Goal: Task Accomplishment & Management: Use online tool/utility

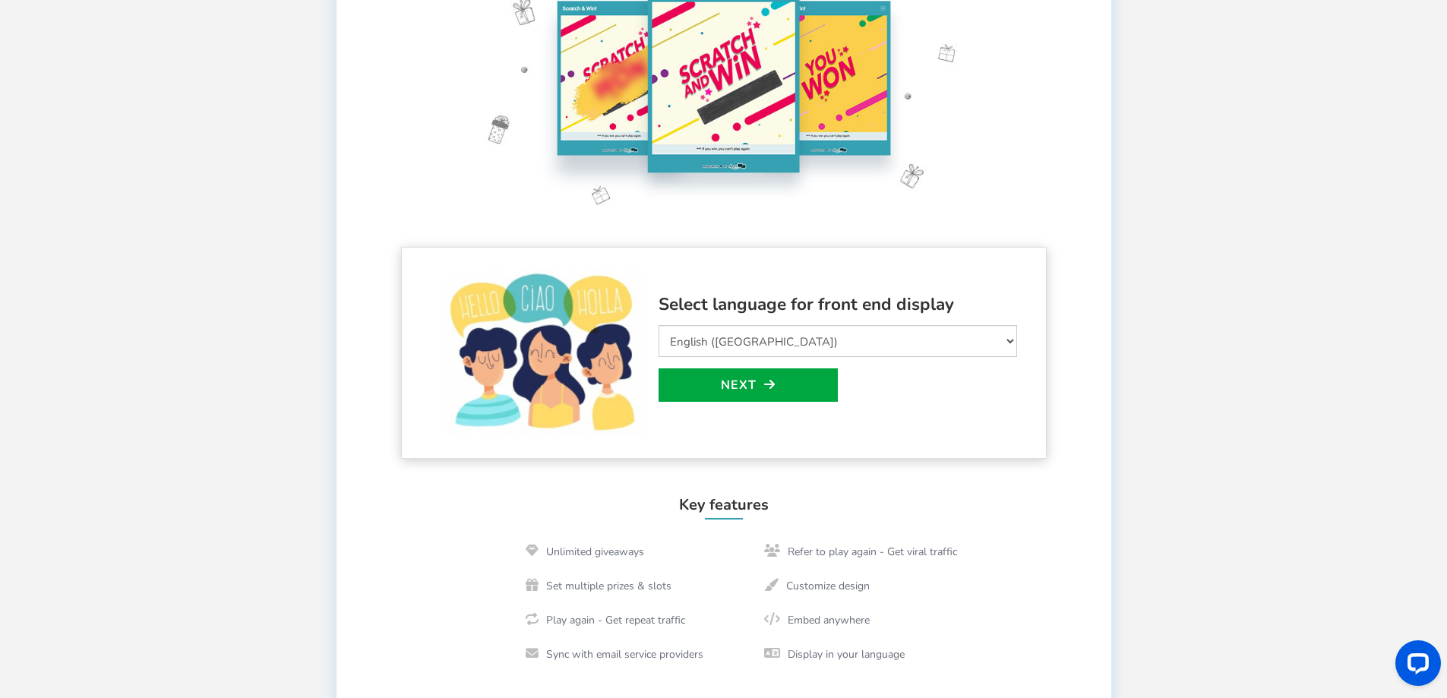
scroll to position [146, 0]
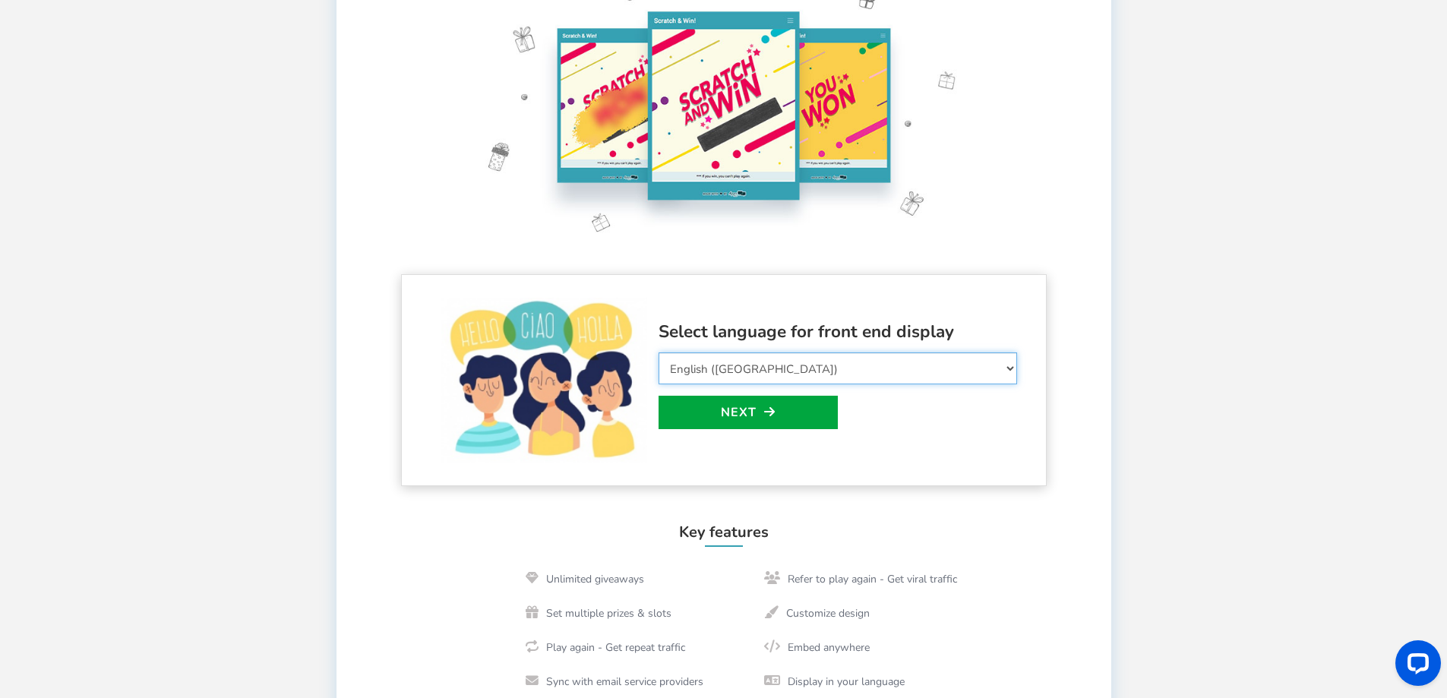
click at [754, 378] on select "Select Language Afrikaans Arabic Azerbaijani Belarusian Bulgarian Bengali Bosni…" at bounding box center [838, 368] width 359 height 32
select select "en_GB"
click at [659, 352] on select "Select Language Afrikaans Arabic Azerbaijani Belarusian Bulgarian Bengali Bosni…" at bounding box center [838, 368] width 359 height 32
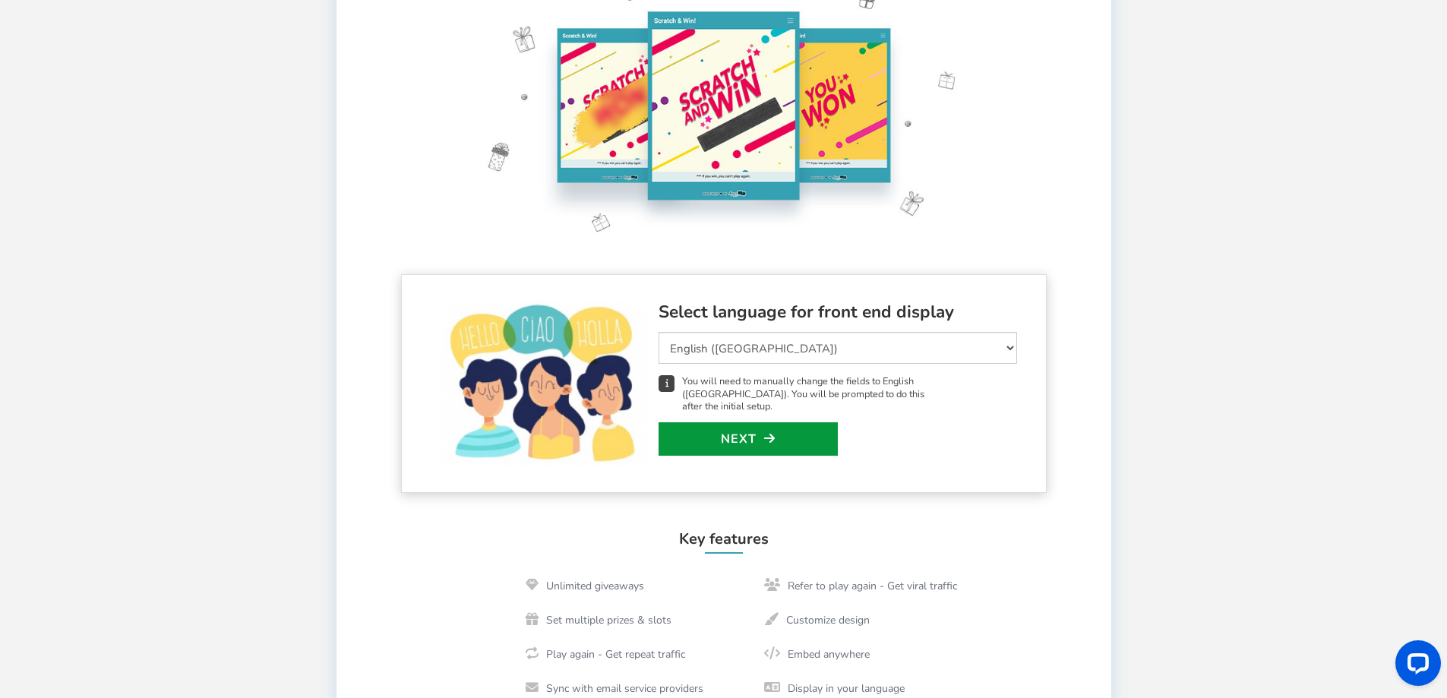
click at [724, 423] on link "Next" at bounding box center [748, 438] width 179 height 33
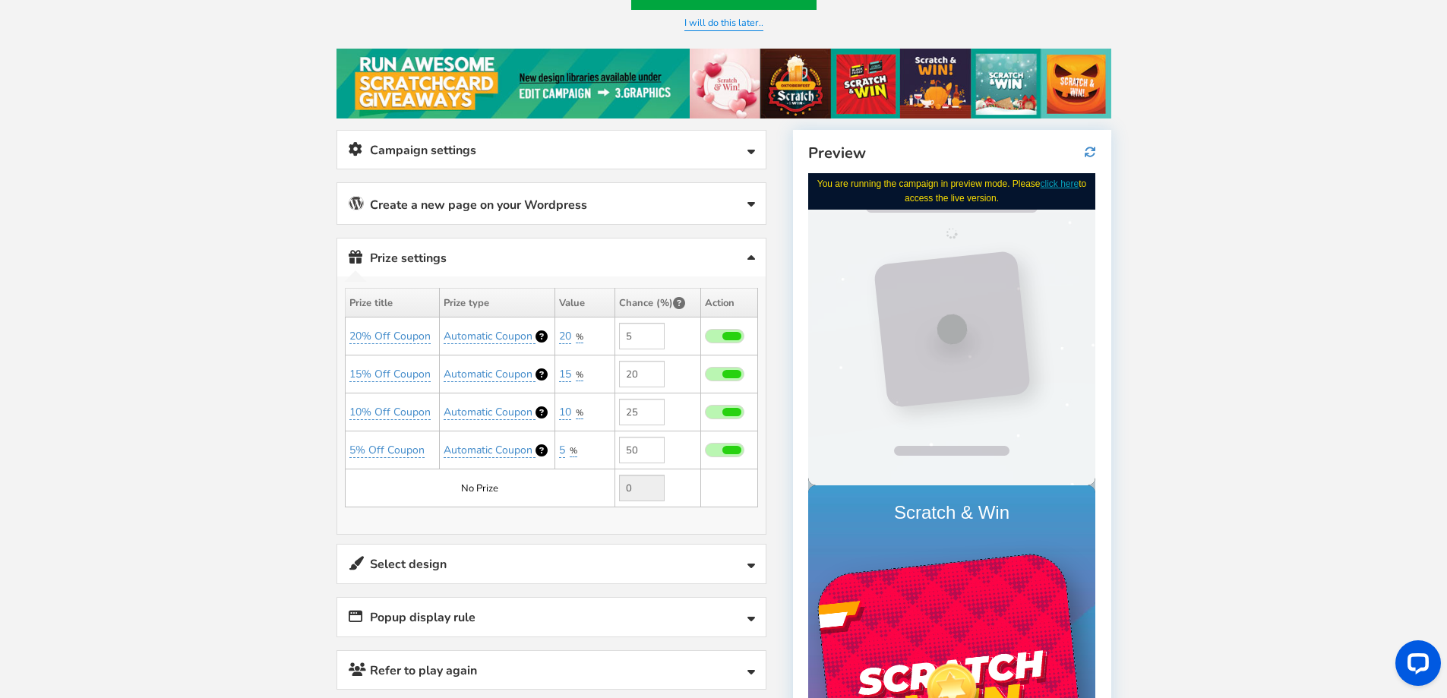
scroll to position [0, 0]
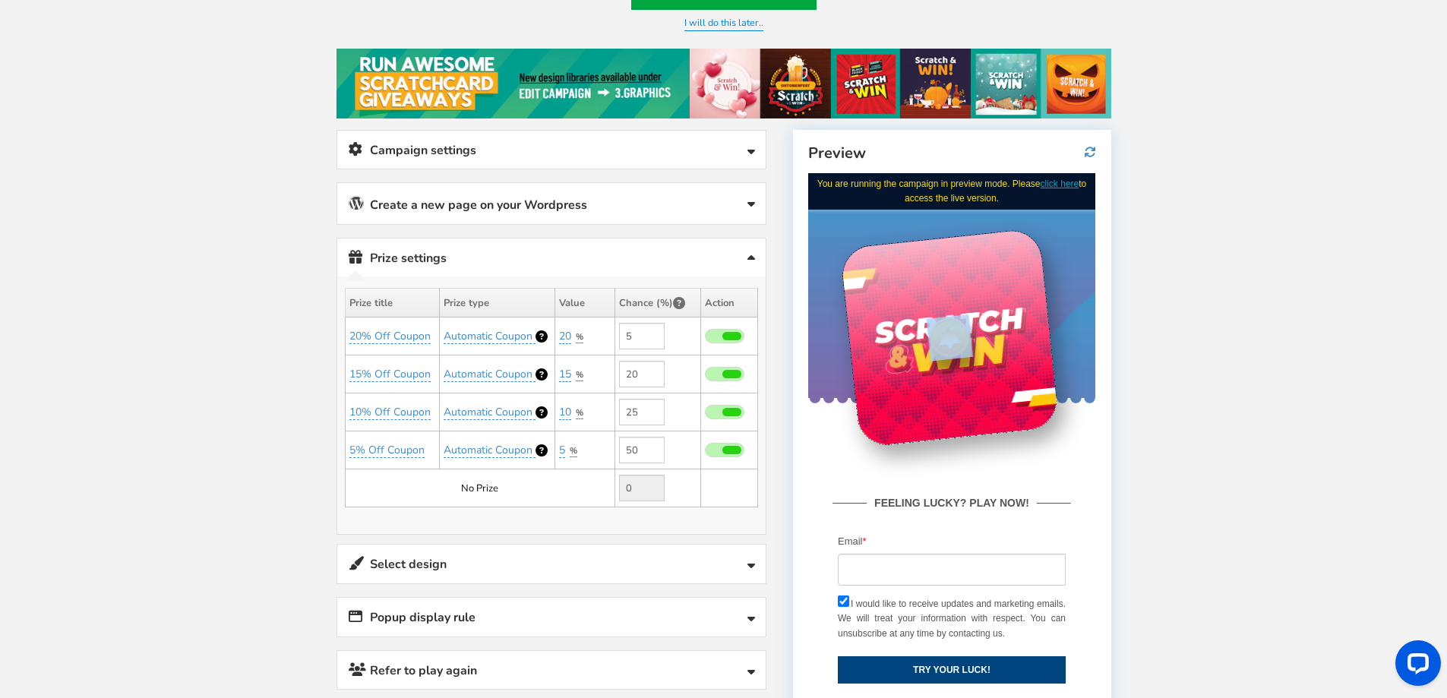
drag, startPoint x: 967, startPoint y: 310, endPoint x: 881, endPoint y: 411, distance: 132.6
click at [881, 409] on div at bounding box center [949, 337] width 219 height 219
drag, startPoint x: 944, startPoint y: 340, endPoint x: 954, endPoint y: 333, distance: 12.0
click at [952, 334] on div at bounding box center [949, 337] width 53 height 53
click at [954, 332] on div at bounding box center [949, 337] width 53 height 53
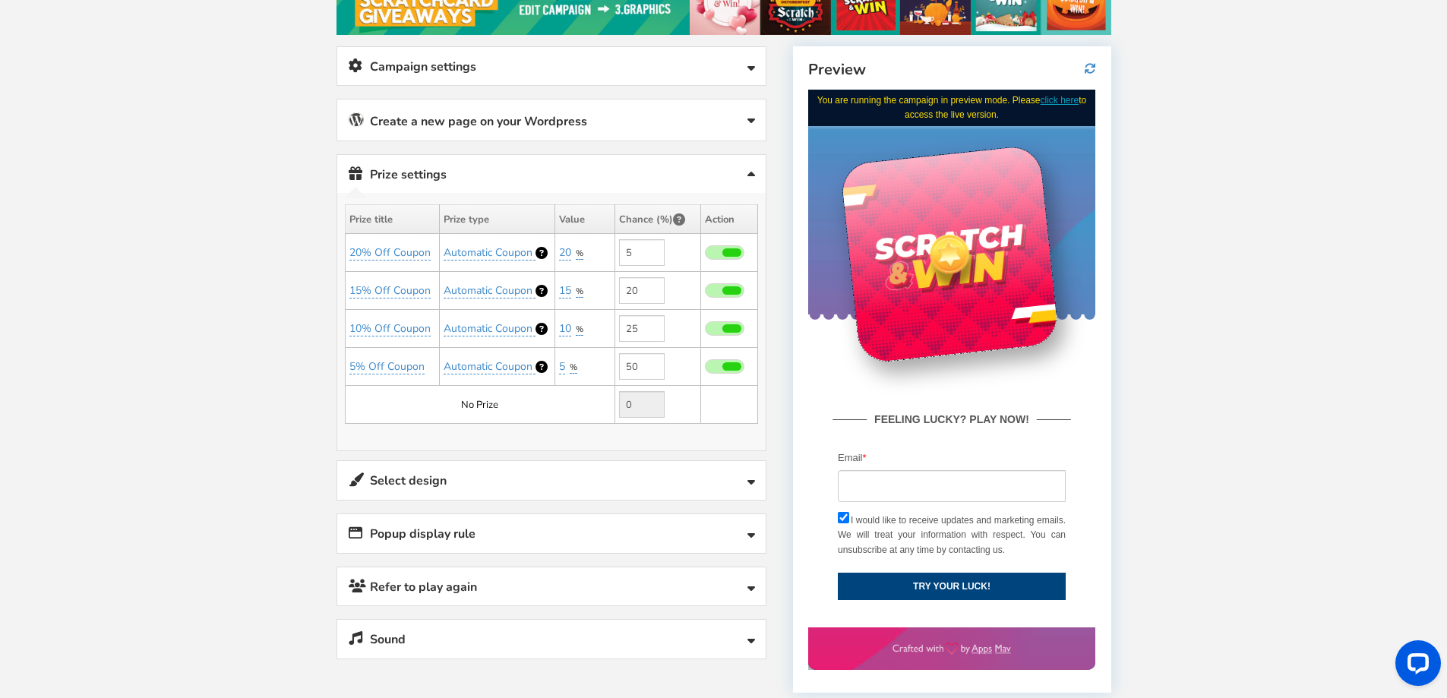
scroll to position [374, 0]
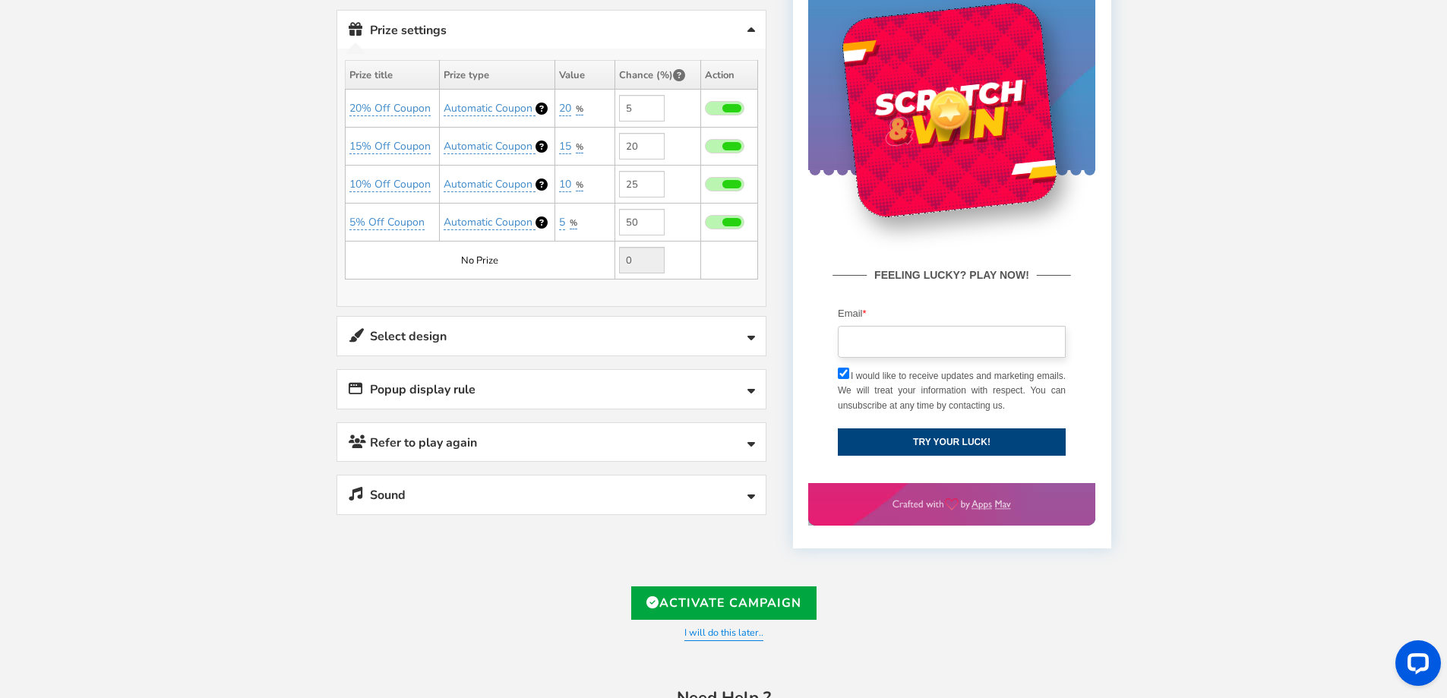
click at [931, 332] on input "email" at bounding box center [952, 342] width 228 height 32
type input "[PERSON_NAME][EMAIL_ADDRESS][DOMAIN_NAME]"
click at [970, 437] on button "TRY YOUR LUCK!" at bounding box center [952, 441] width 228 height 27
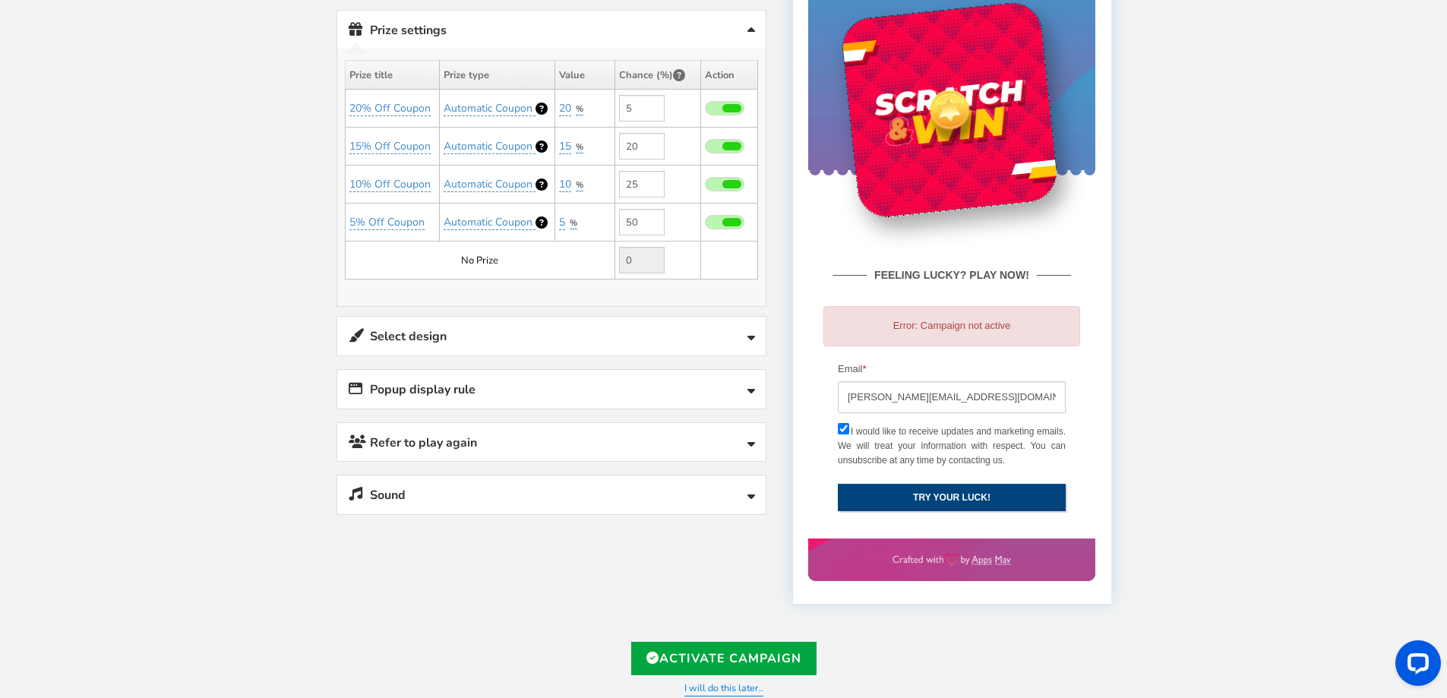
click at [946, 485] on button "TRY YOUR LUCK!" at bounding box center [952, 497] width 228 height 27
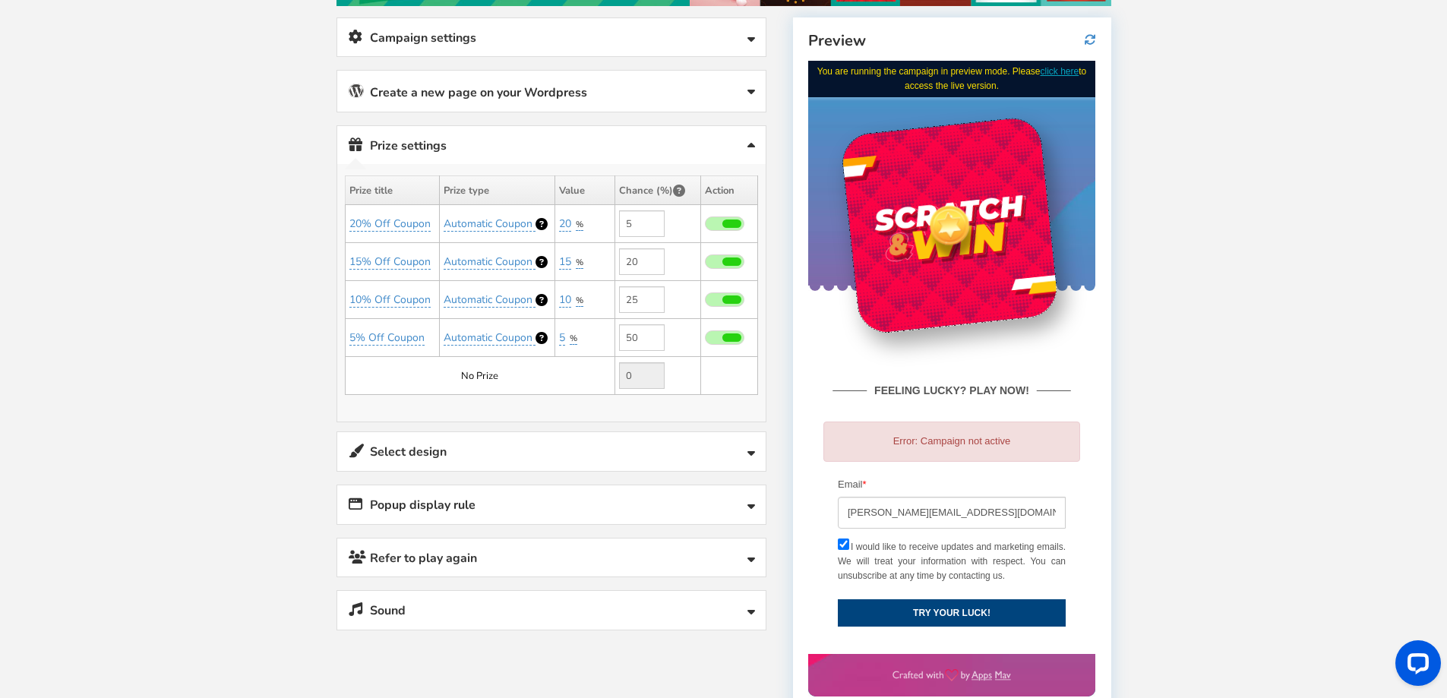
scroll to position [222, 0]
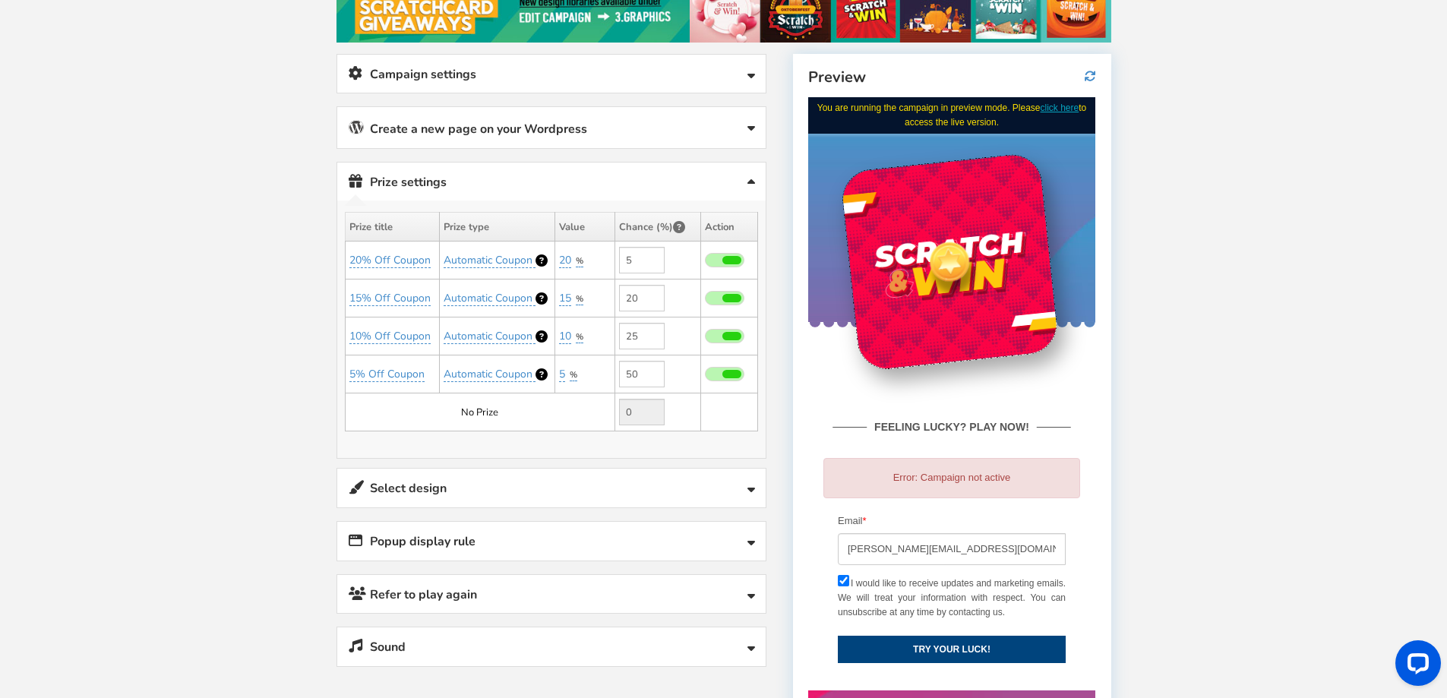
click at [456, 487] on link "Select design" at bounding box center [551, 488] width 428 height 39
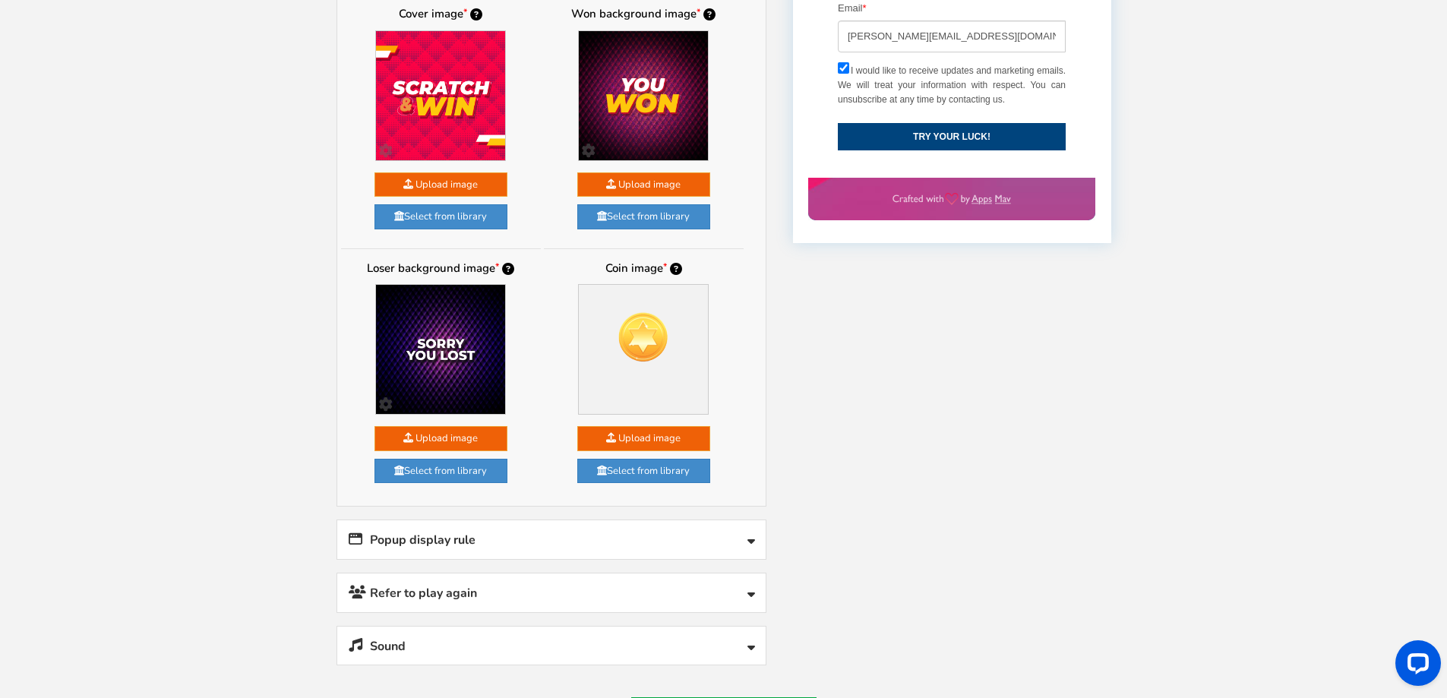
scroll to position [905, 0]
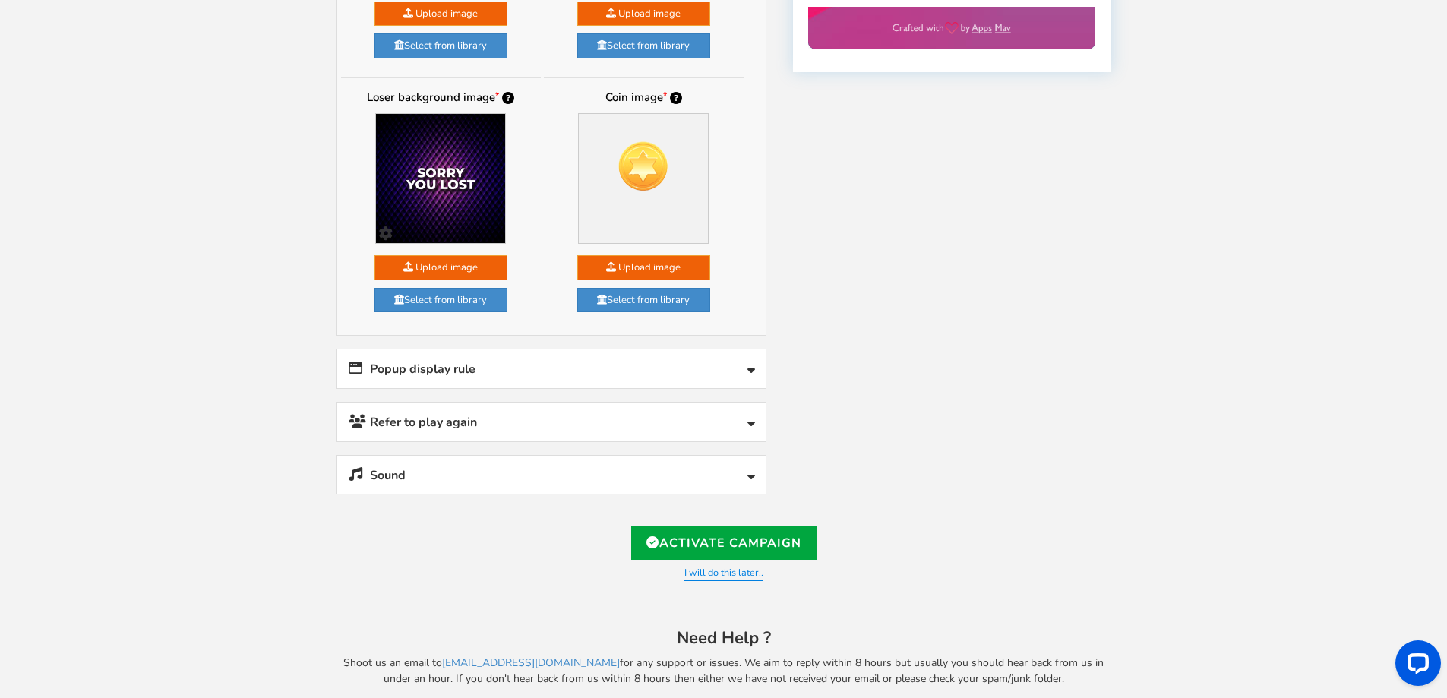
click at [599, 366] on link "Popup display rule" at bounding box center [551, 368] width 428 height 39
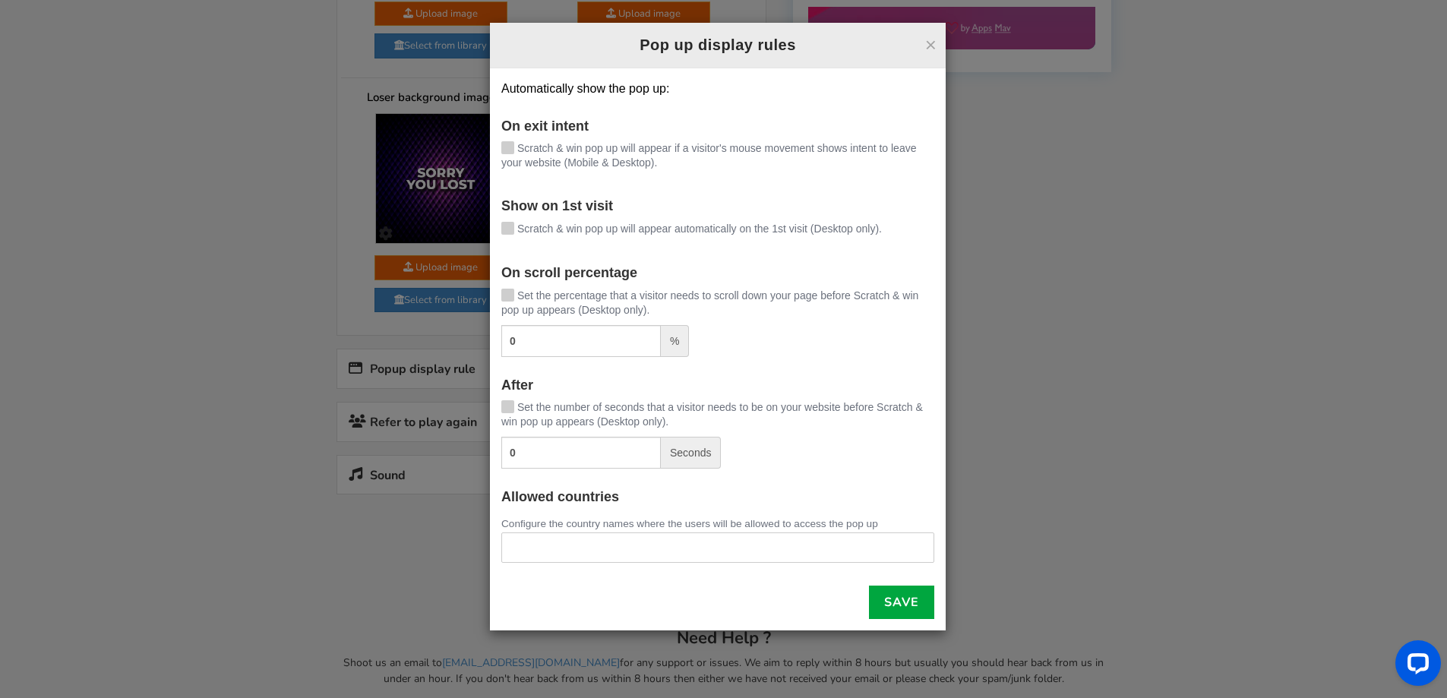
click at [923, 57] on div "× Pop up display rules" at bounding box center [718, 46] width 456 height 46
click at [930, 55] on button "×" at bounding box center [930, 45] width 11 height 20
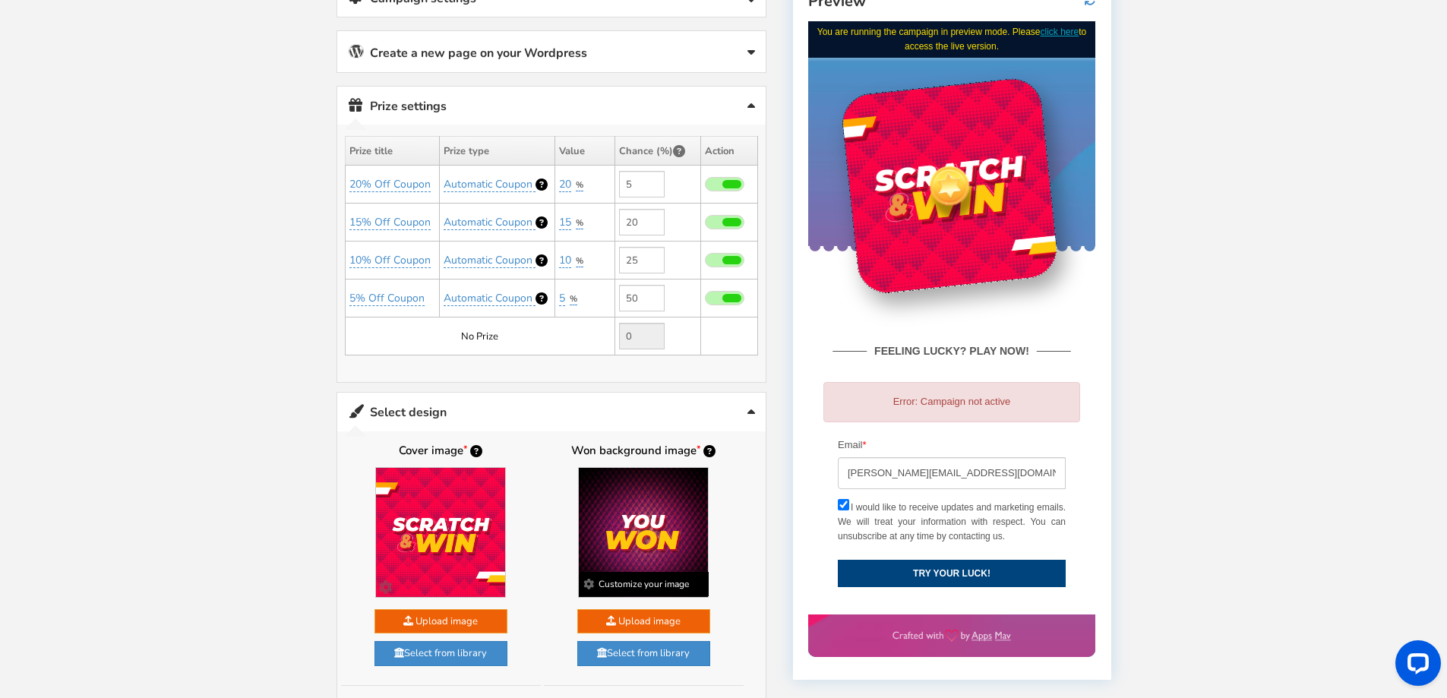
scroll to position [222, 0]
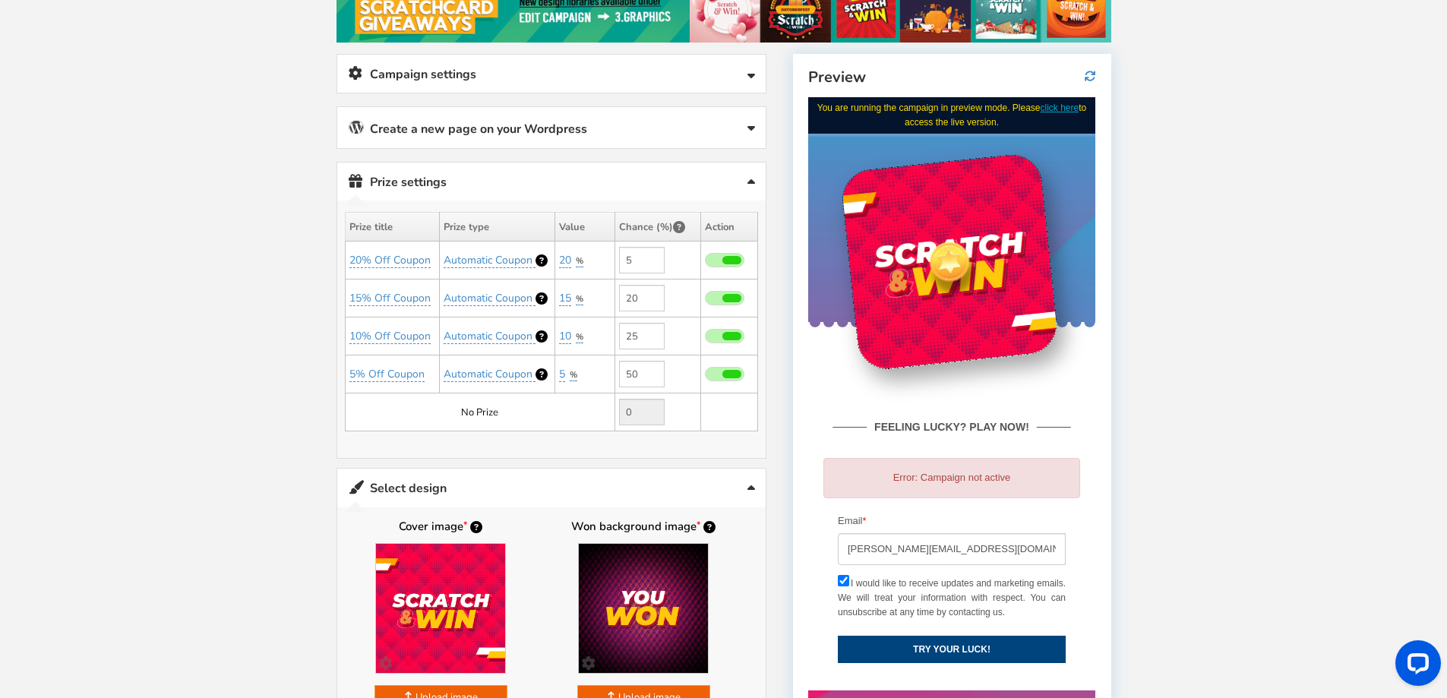
click at [589, 135] on link "Create a new page on your Wordpress" at bounding box center [551, 127] width 428 height 41
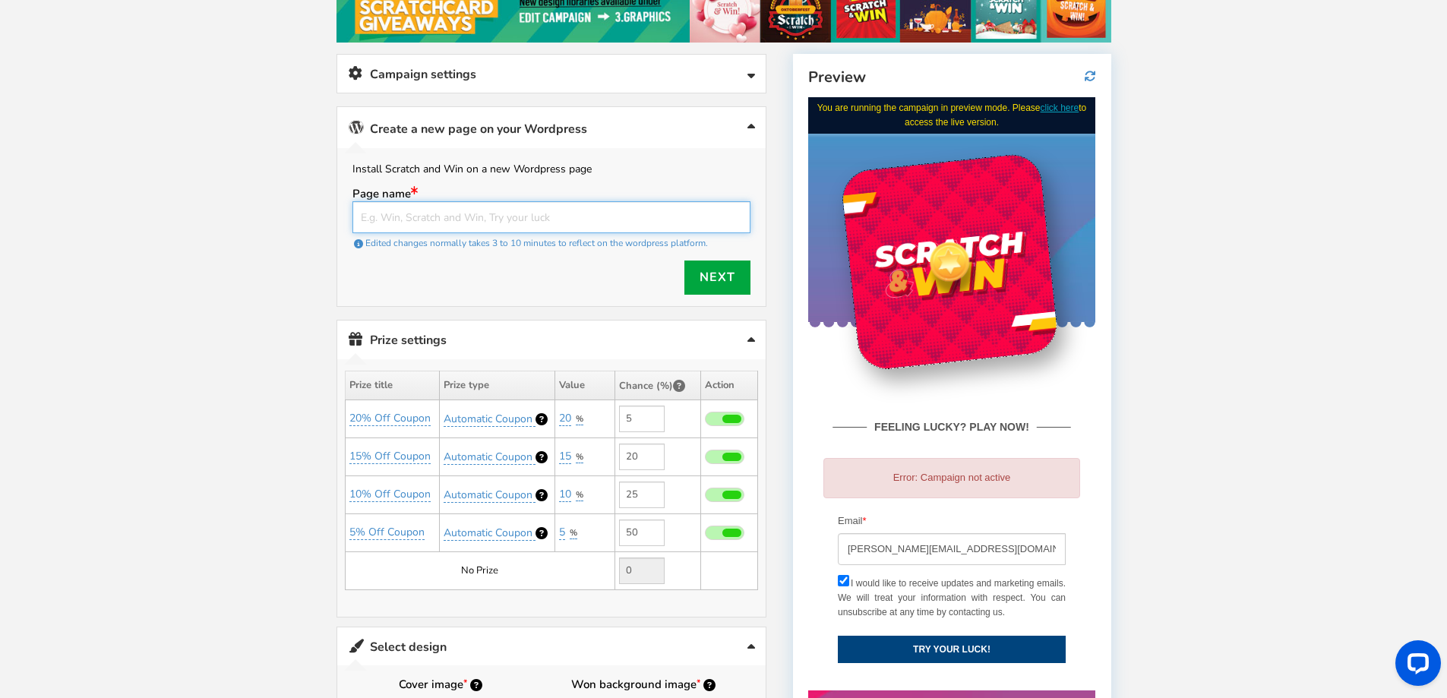
click at [494, 213] on input "text" at bounding box center [551, 217] width 398 height 32
click at [631, 50] on div "× GDPR Compliance Update We've updated our policies and processes to become GDP…" at bounding box center [723, 646] width 775 height 1565
click at [697, 80] on link "Campaign settings" at bounding box center [551, 74] width 428 height 39
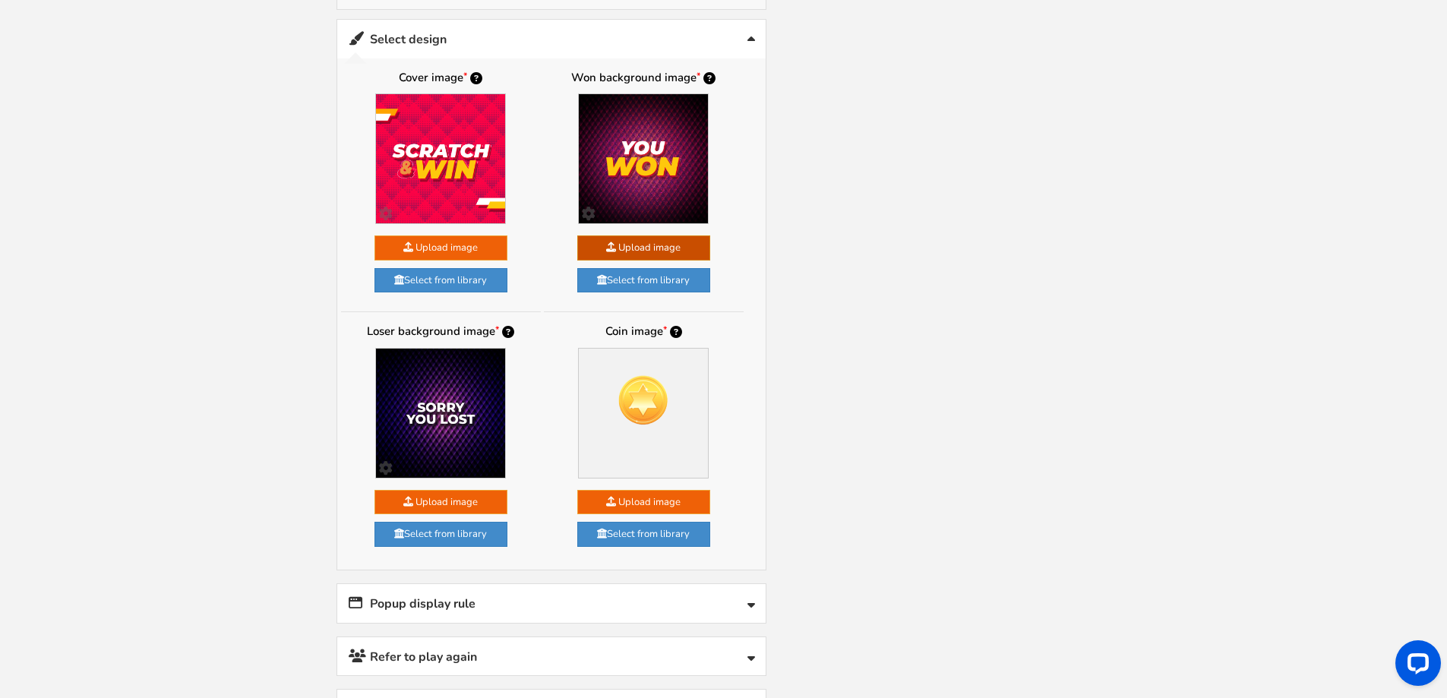
scroll to position [1285, 0]
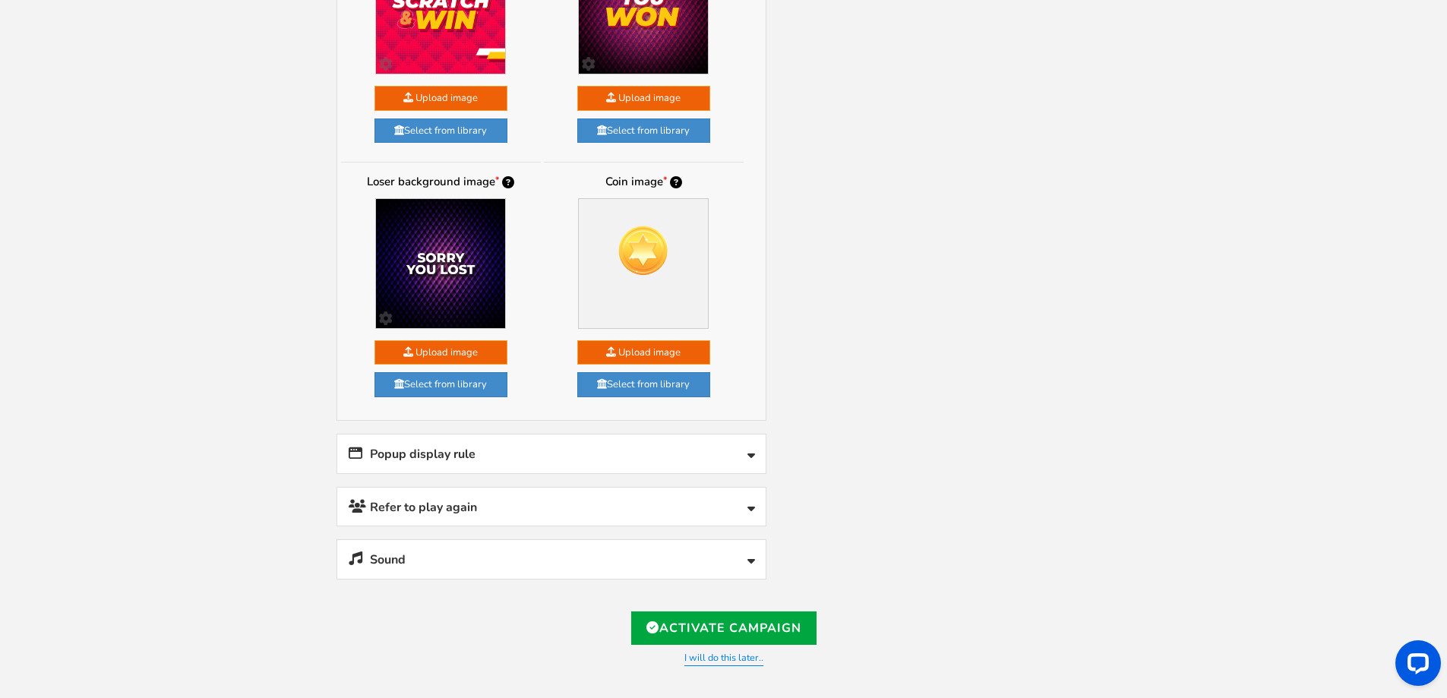
click at [520, 468] on link "Popup display rule" at bounding box center [551, 453] width 428 height 39
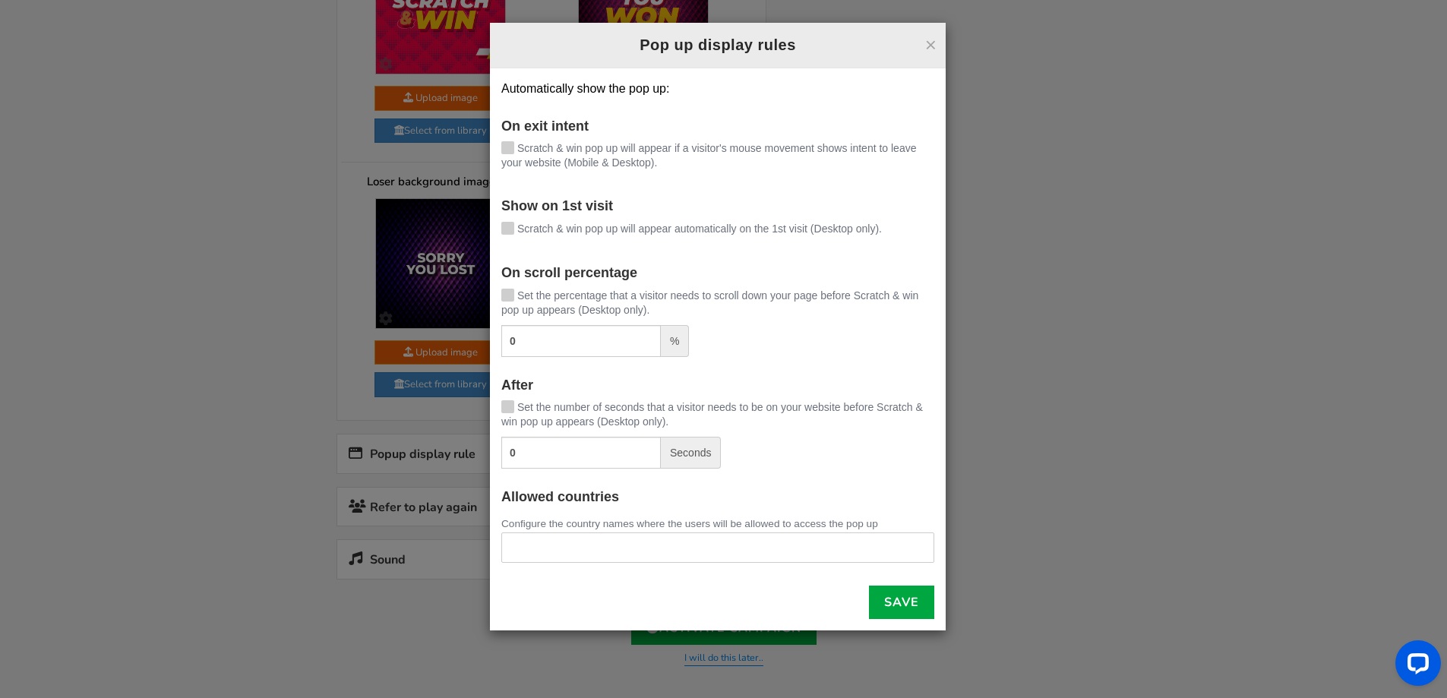
click at [508, 151] on icon at bounding box center [507, 146] width 11 height 11
click at [486, 151] on input "Scratch & win pop up will appear if a visitor's mouse movement shows intent to …" at bounding box center [486, 149] width 0 height 10
click at [510, 151] on icon at bounding box center [507, 148] width 11 height 11
click at [486, 151] on input "Scratch & win pop up will appear if a visitor's mouse movement shows intent to …" at bounding box center [486, 149] width 0 height 10
click at [932, 47] on button "×" at bounding box center [930, 45] width 11 height 20
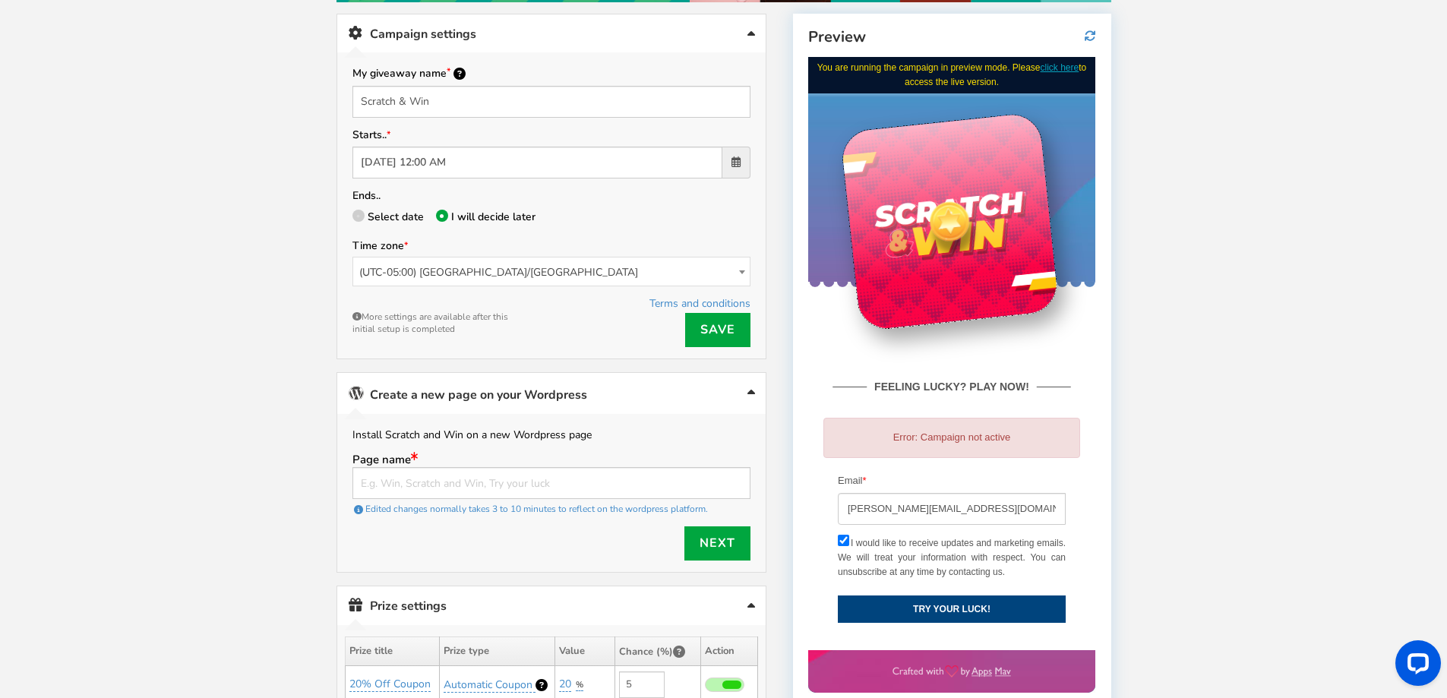
scroll to position [154, 0]
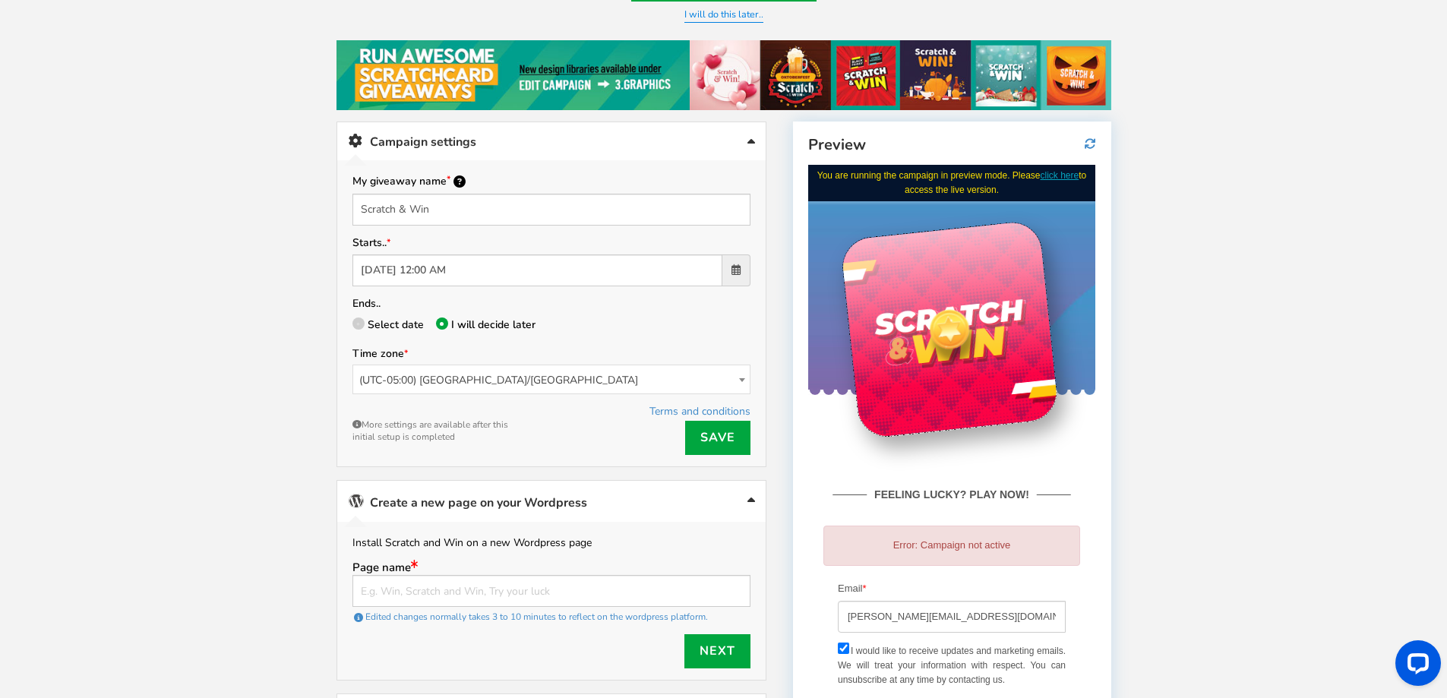
click at [957, 297] on div at bounding box center [949, 329] width 219 height 219
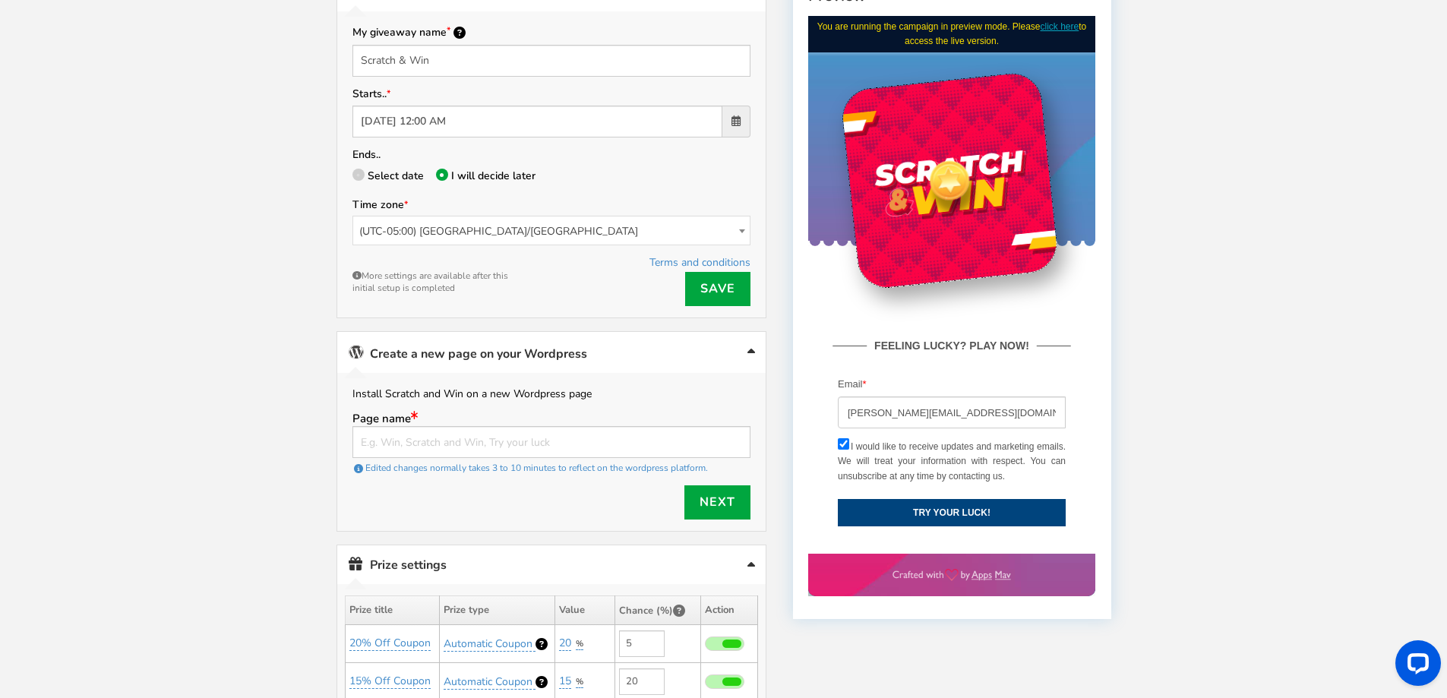
scroll to position [357, 0]
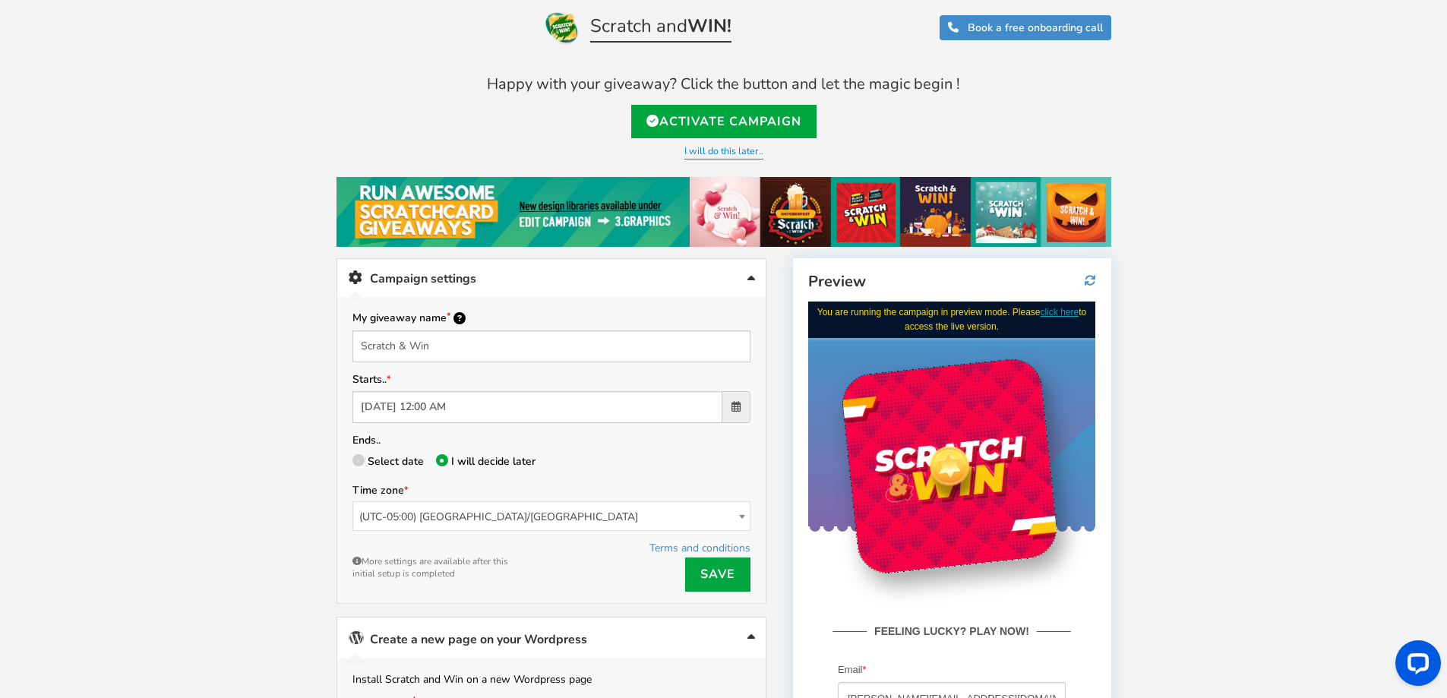
scroll to position [0, 0]
